Goal: Task Accomplishment & Management: Manage account settings

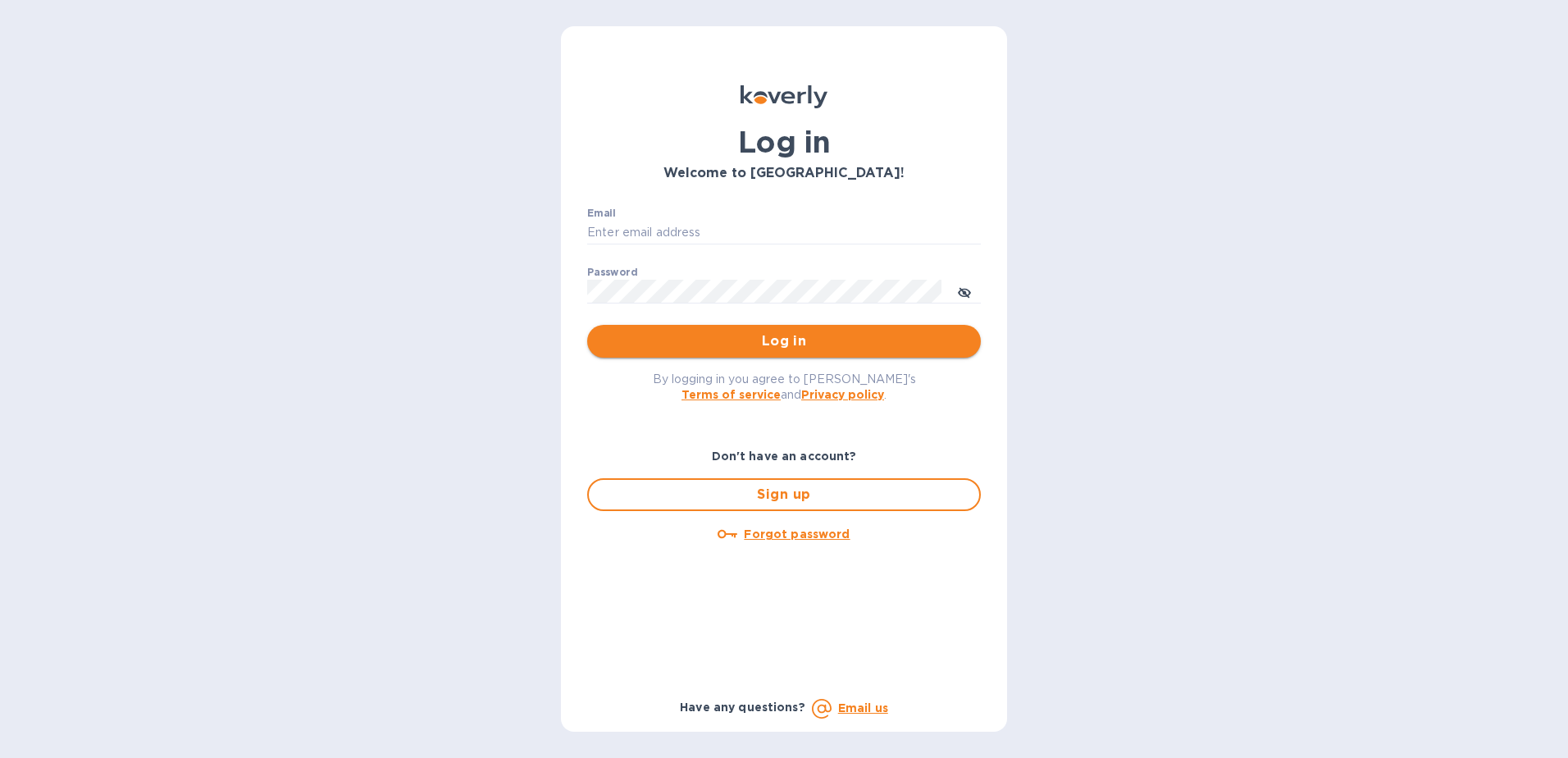
type input "dgarcia9090@myyahoo.com"
click at [727, 351] on span "Log in" at bounding box center [784, 342] width 367 height 20
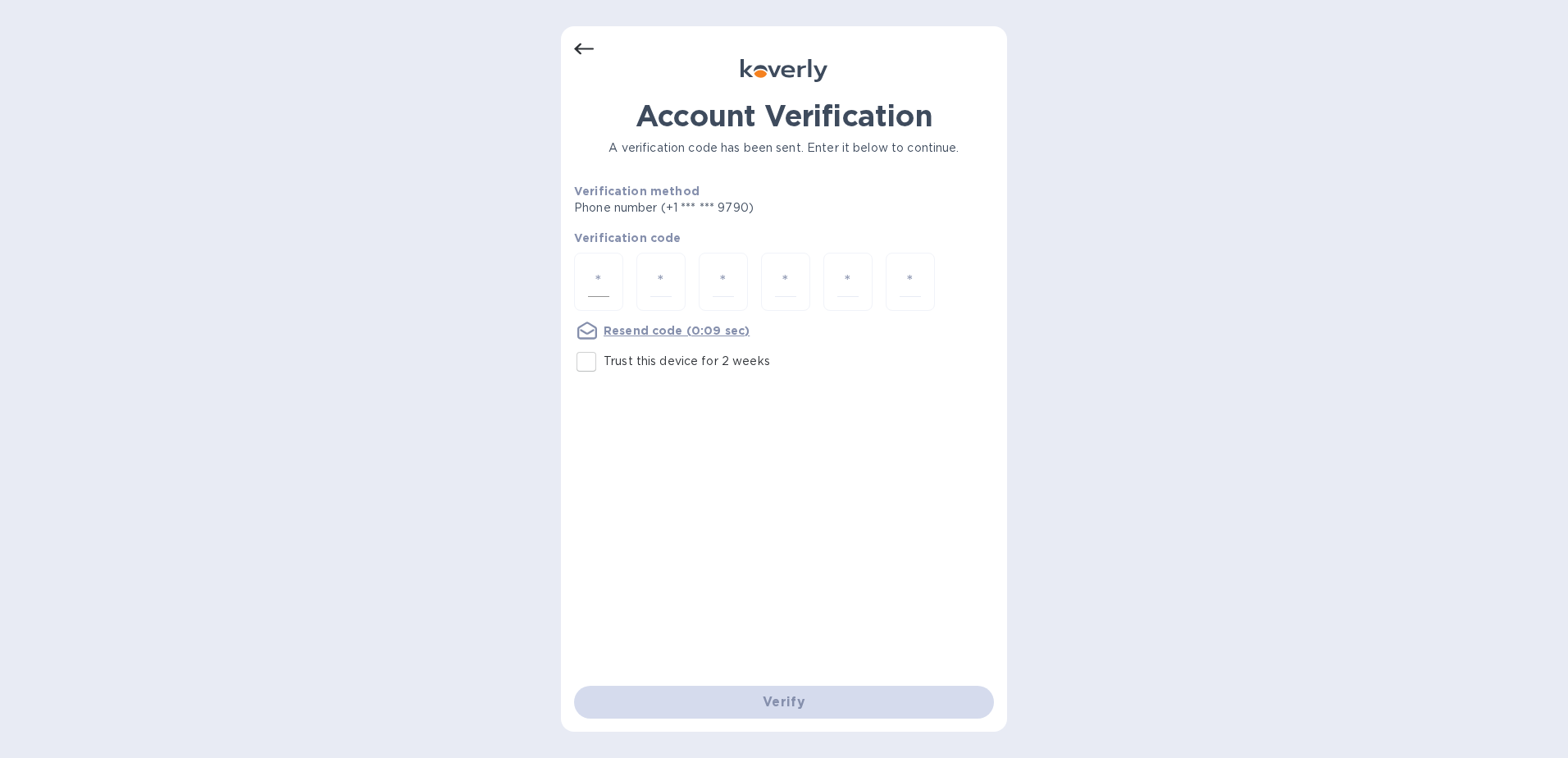
click at [621, 286] on div at bounding box center [599, 281] width 49 height 58
type input "9"
type input "3"
type input "6"
type input "4"
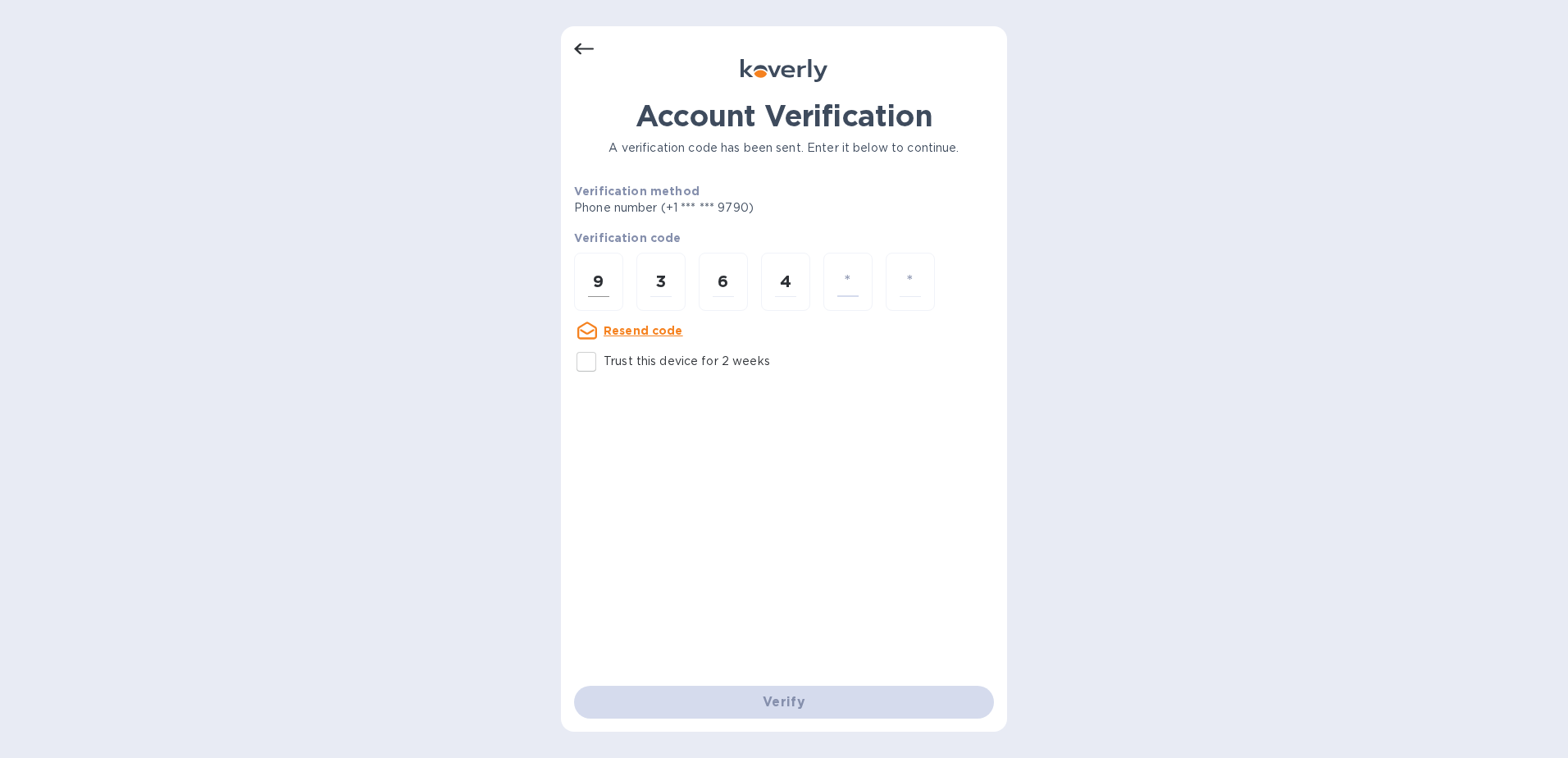
type input "3"
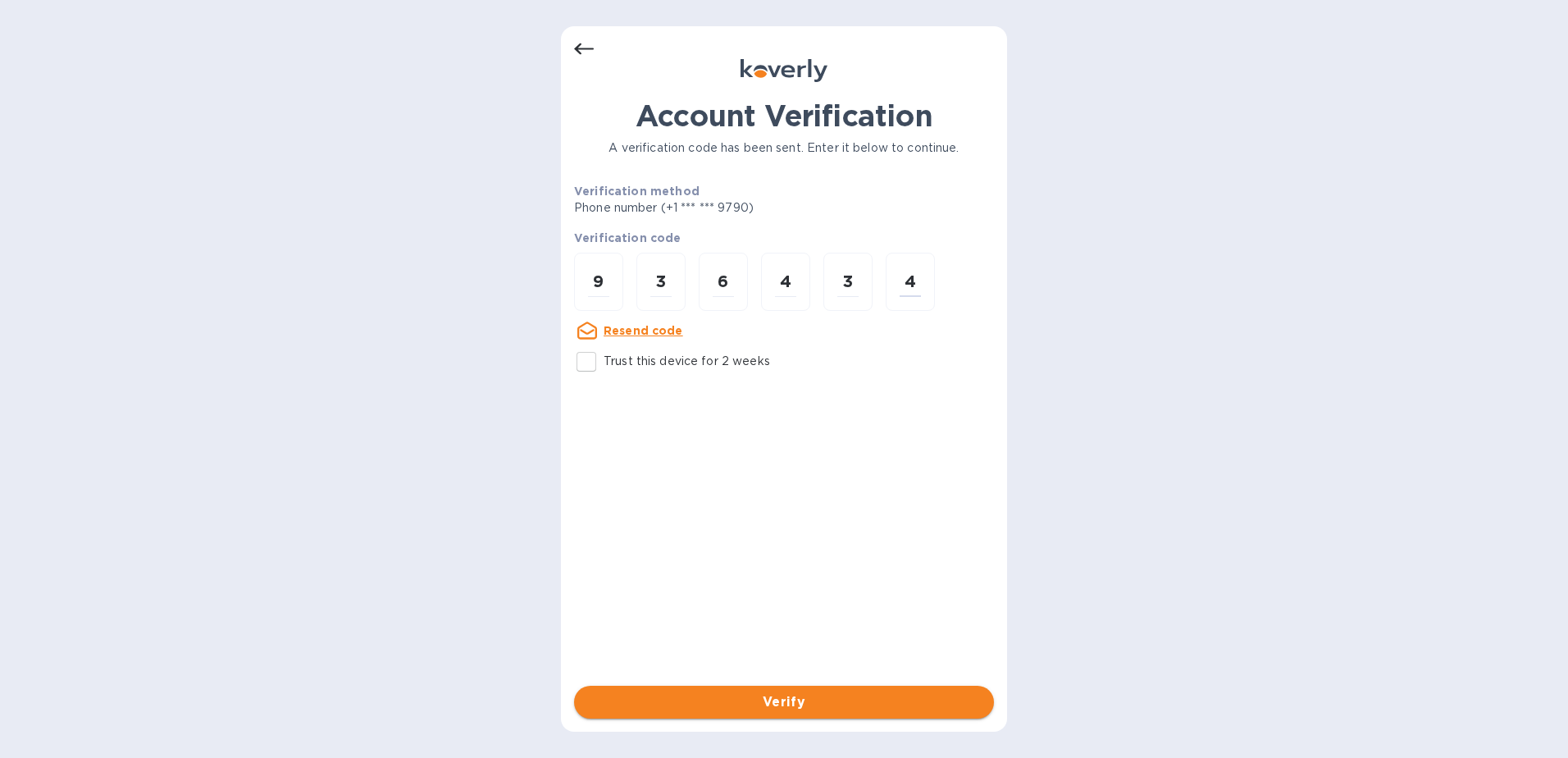
type input "4"
click at [905, 691] on button "Verify" at bounding box center [784, 702] width 420 height 32
